Goal: Check status: Check status

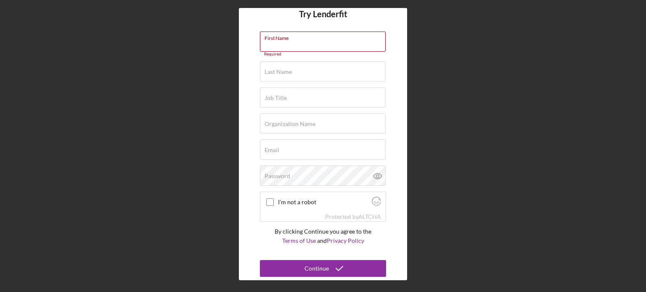
scroll to position [61, 0]
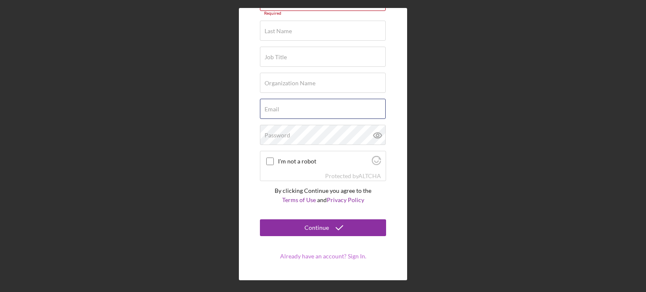
type input "[EMAIL_ADDRESS][DOMAIN_NAME]"
click at [317, 256] on form "Try Lenderfit First Name Required Last Name Required Job Title Required Organiz…" at bounding box center [323, 113] width 126 height 291
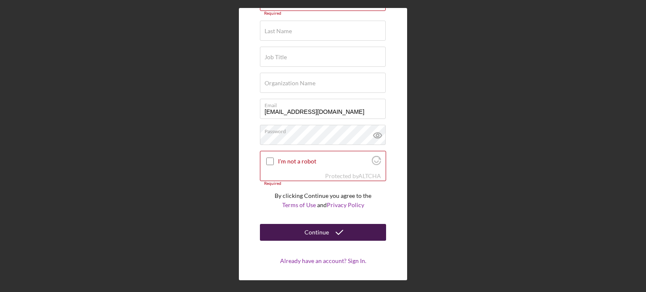
click at [322, 235] on div "Continue" at bounding box center [316, 232] width 24 height 17
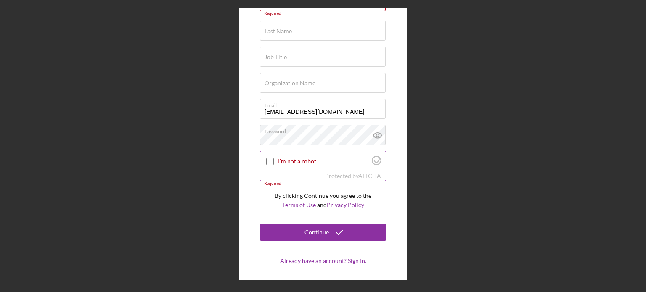
click at [267, 161] on input "I'm not a robot" at bounding box center [270, 162] width 8 height 8
checkbox input "true"
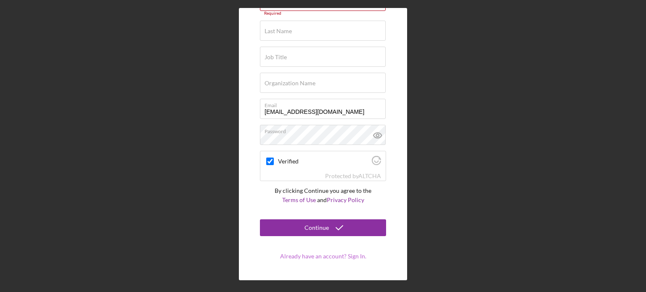
click at [318, 257] on link "Already have an account? Sign In." at bounding box center [323, 256] width 86 height 7
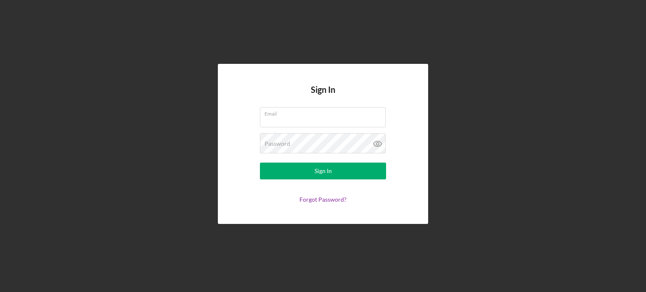
type input "[EMAIL_ADDRESS][DOMAIN_NAME]"
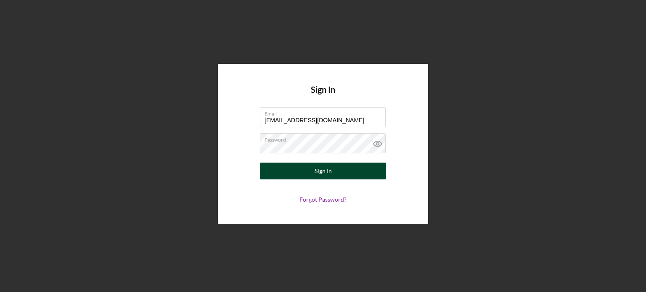
click at [314, 173] on button "Sign In" at bounding box center [323, 171] width 126 height 17
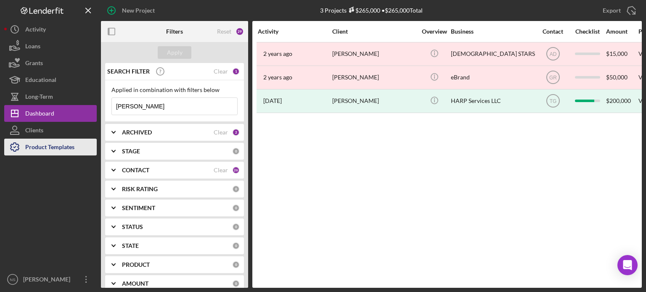
drag, startPoint x: 153, startPoint y: 107, endPoint x: 61, endPoint y: 146, distance: 99.9
click at [34, 126] on div "New Project 3 Projects $265,000 • $265,000 Total [PERSON_NAME] Export Icon/Expo…" at bounding box center [322, 144] width 637 height 288
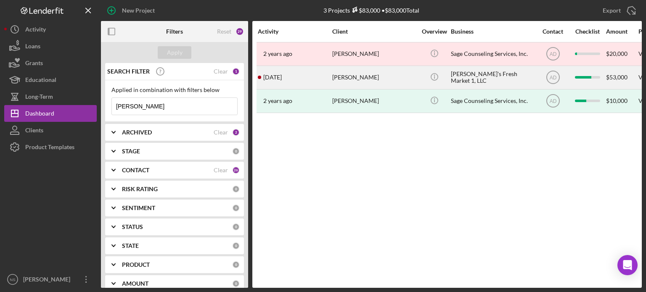
type input "[PERSON_NAME]"
click at [459, 78] on div "[PERSON_NAME]'s Fresh Market 1, LLC" at bounding box center [493, 77] width 84 height 22
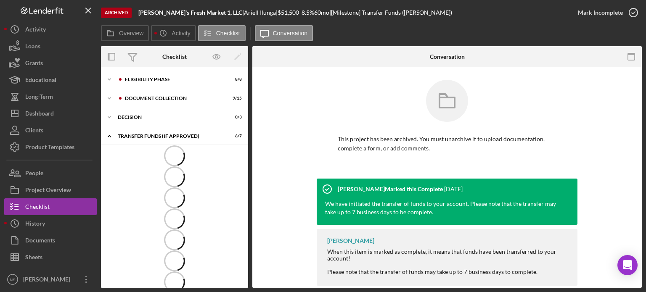
scroll to position [1, 0]
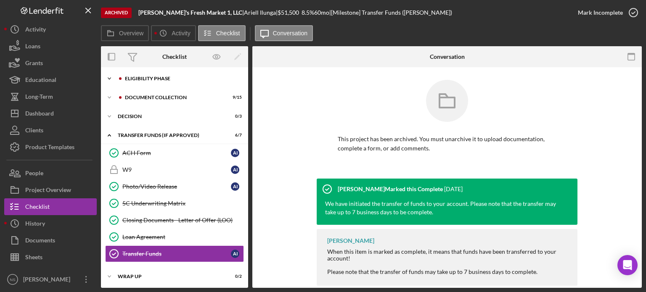
click at [137, 76] on div "Eligibility Phase" at bounding box center [181, 78] width 113 height 5
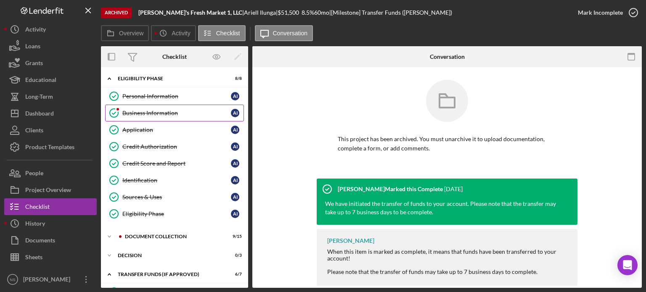
click at [139, 114] on div "Business Information" at bounding box center [176, 113] width 108 height 7
